Goal: Find specific page/section: Find specific page/section

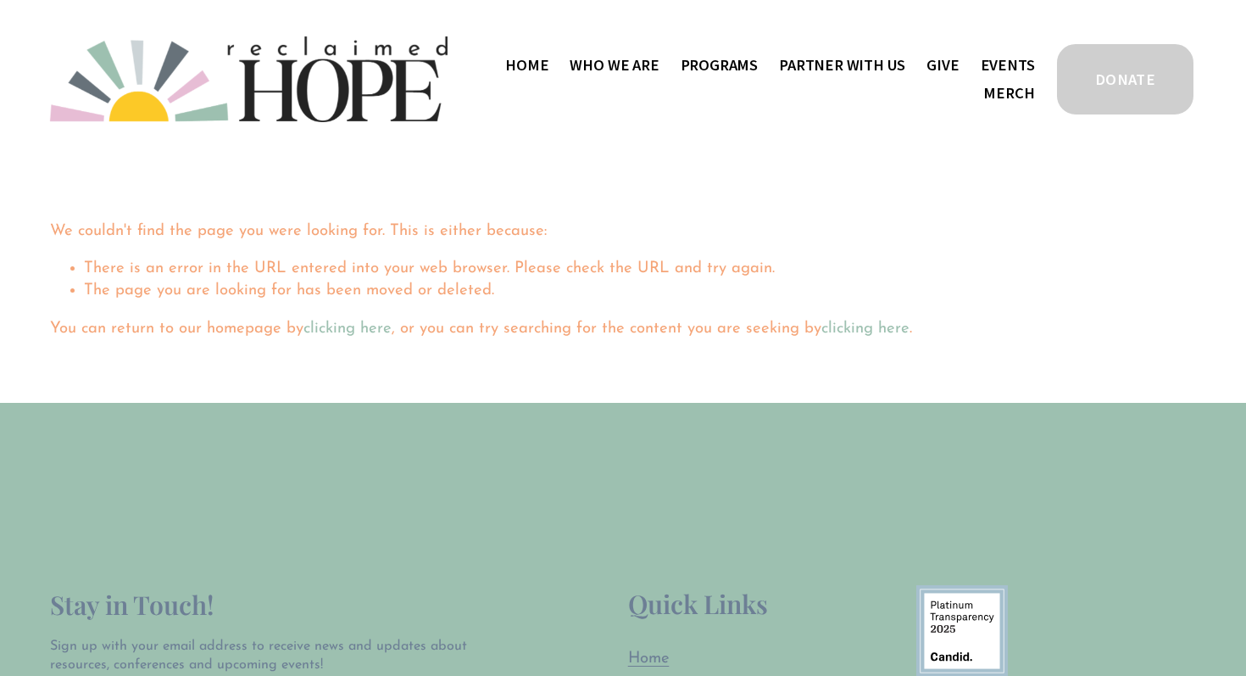
click at [354, 330] on link "clicking here" at bounding box center [348, 329] width 88 height 16
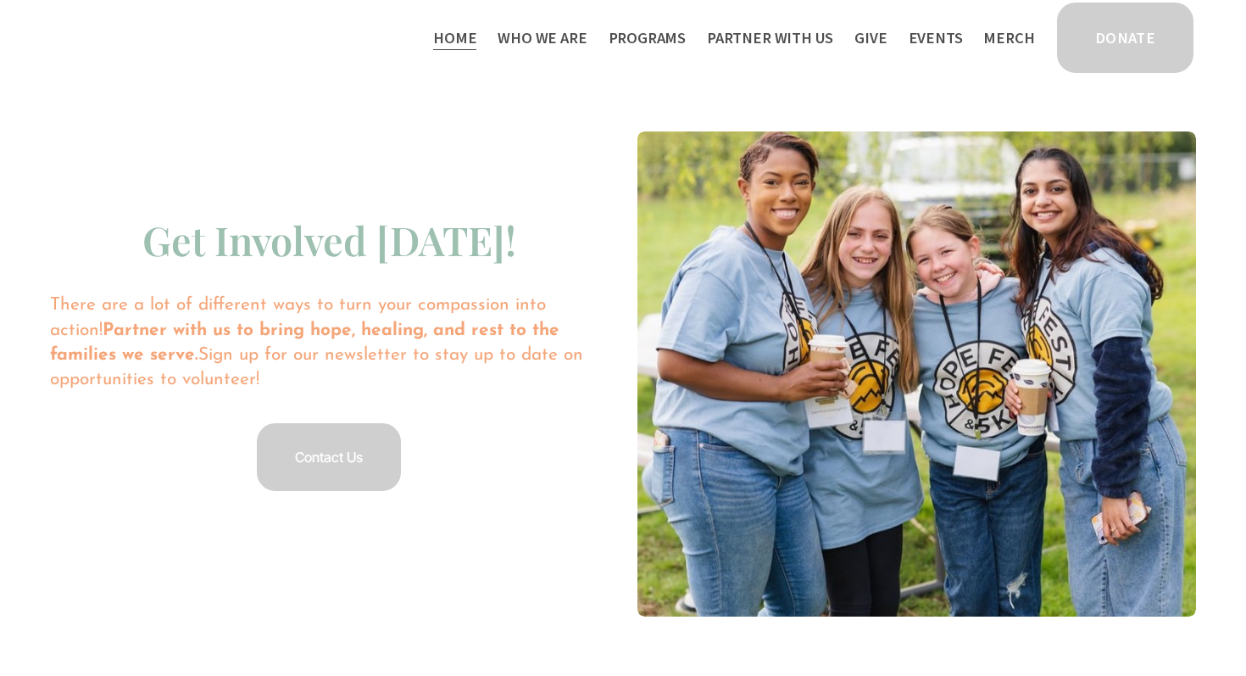
scroll to position [3059, 0]
click at [382, 420] on link "Contact Us" at bounding box center [328, 456] width 149 height 73
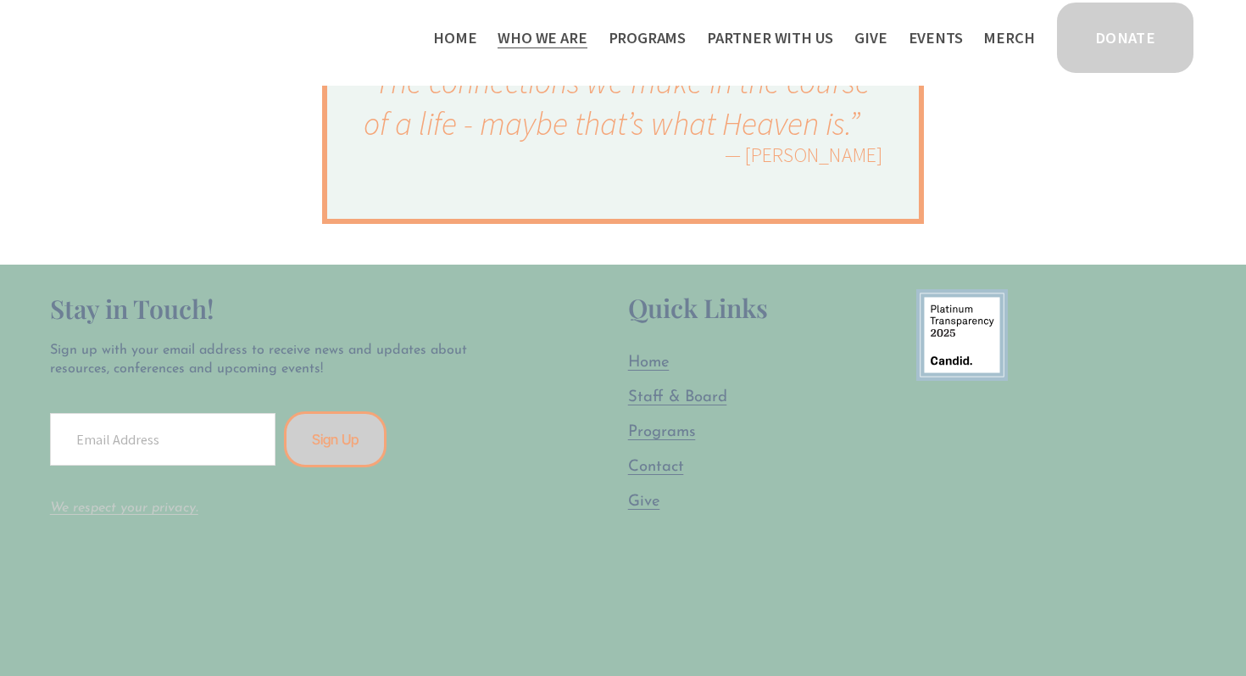
scroll to position [1079, 0]
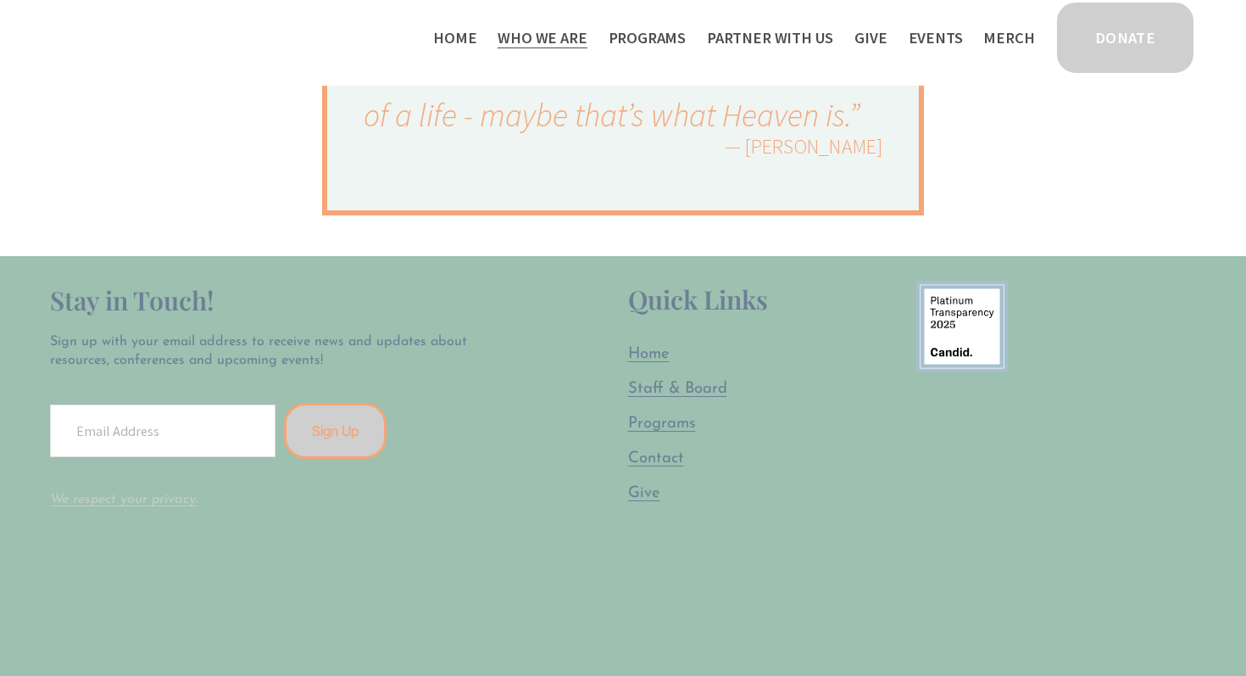
click at [669, 424] on span "Programs" at bounding box center [662, 423] width 68 height 16
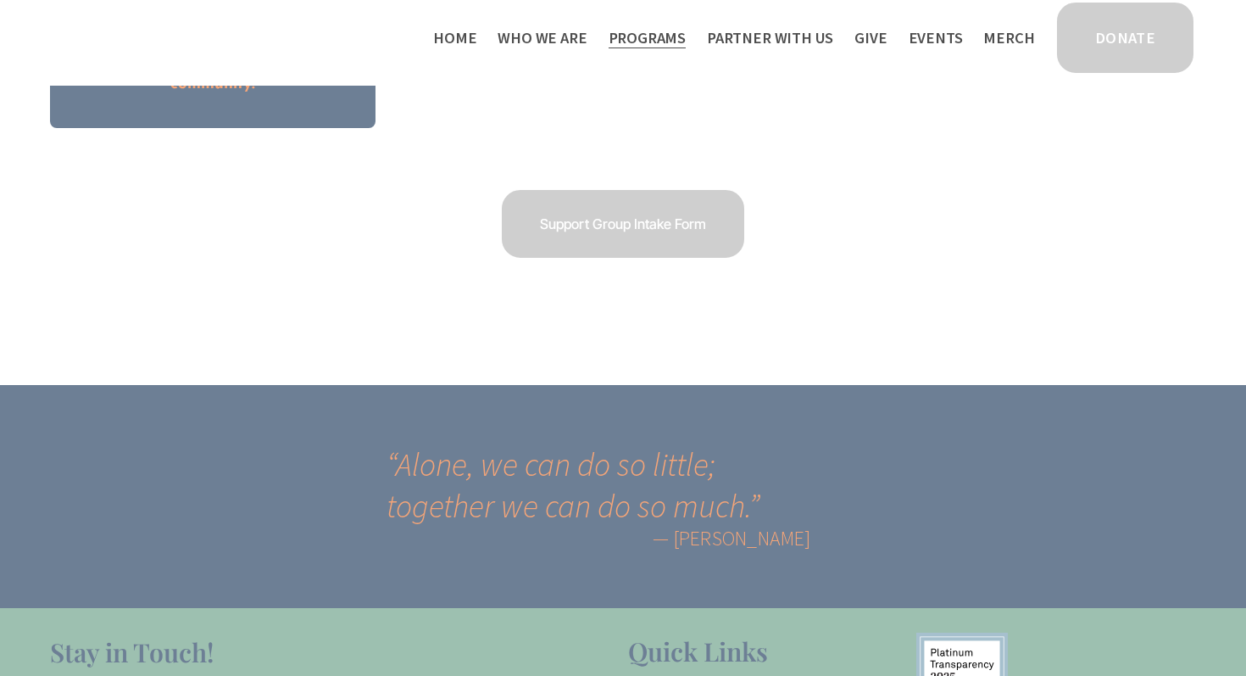
scroll to position [2935, 0]
